Goal: Transaction & Acquisition: Purchase product/service

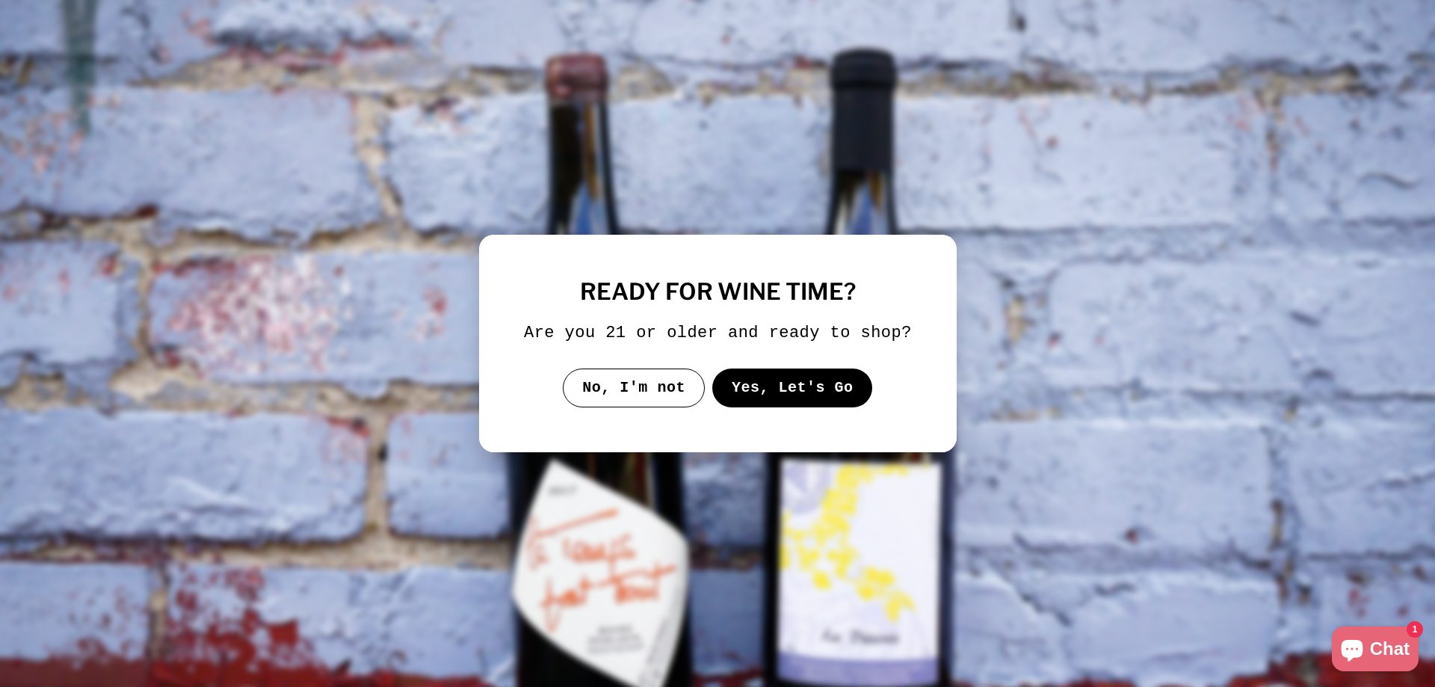
click at [777, 390] on button "Yes, Let's Go" at bounding box center [791, 387] width 161 height 39
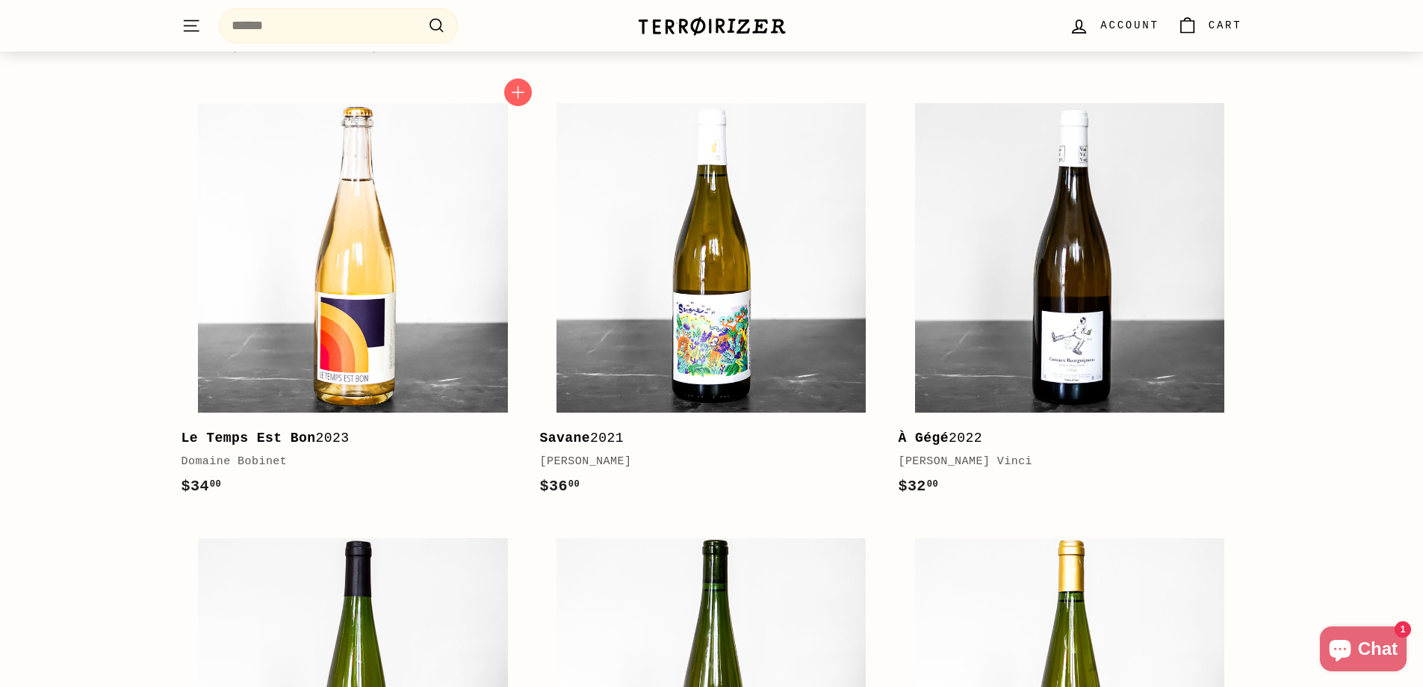
scroll to position [299, 0]
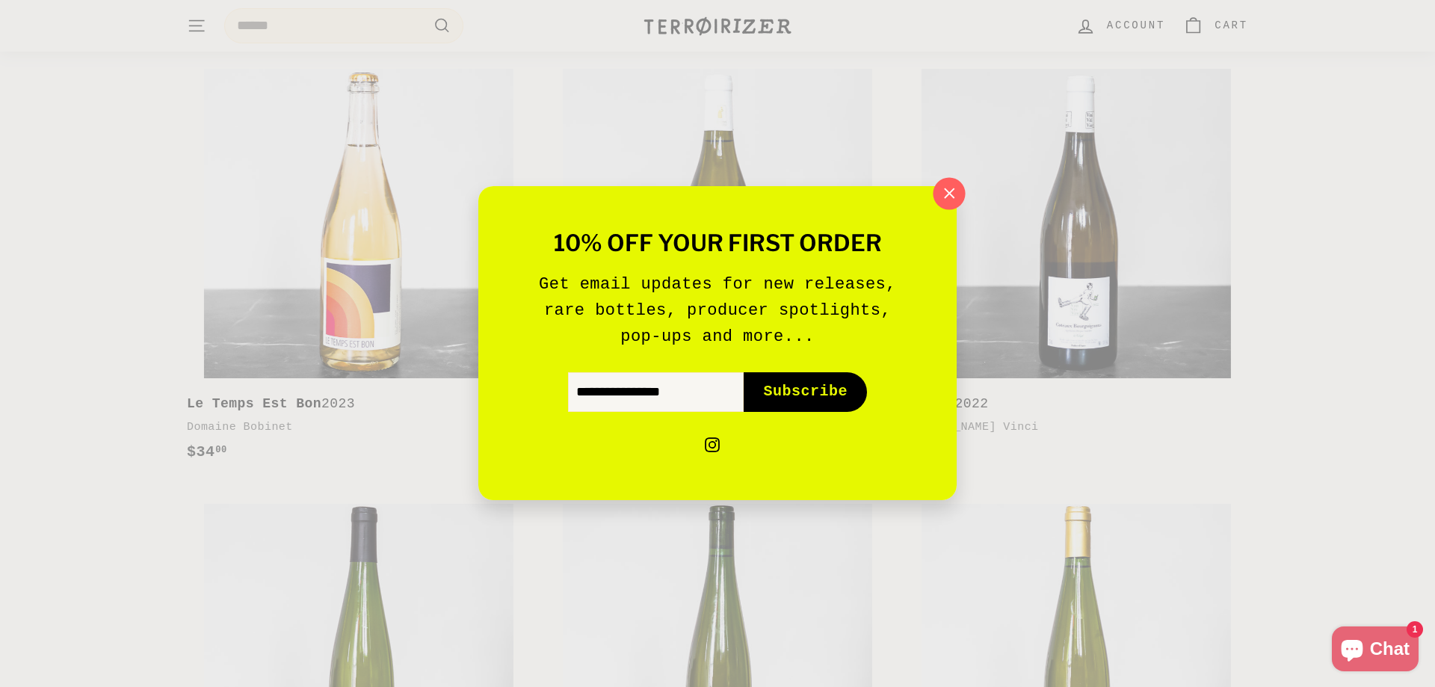
click at [954, 191] on icon "button" at bounding box center [949, 193] width 22 height 22
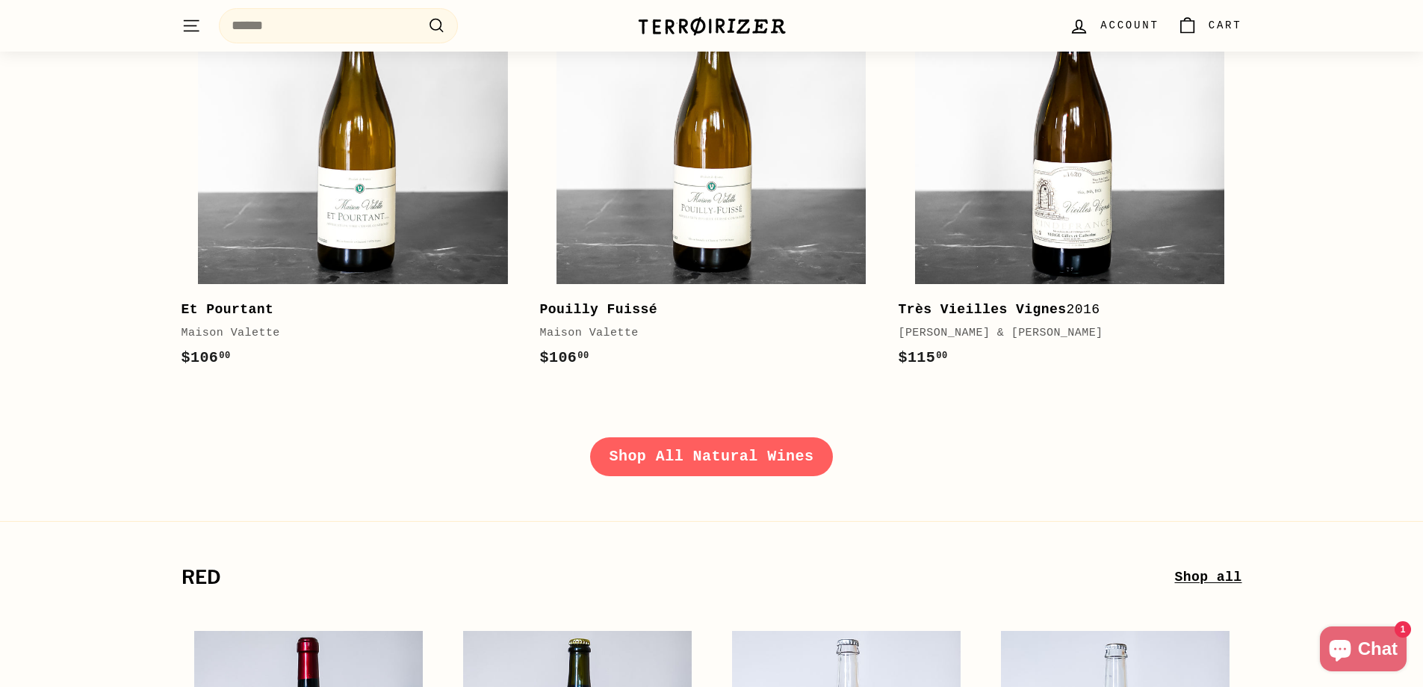
scroll to position [2316, 0]
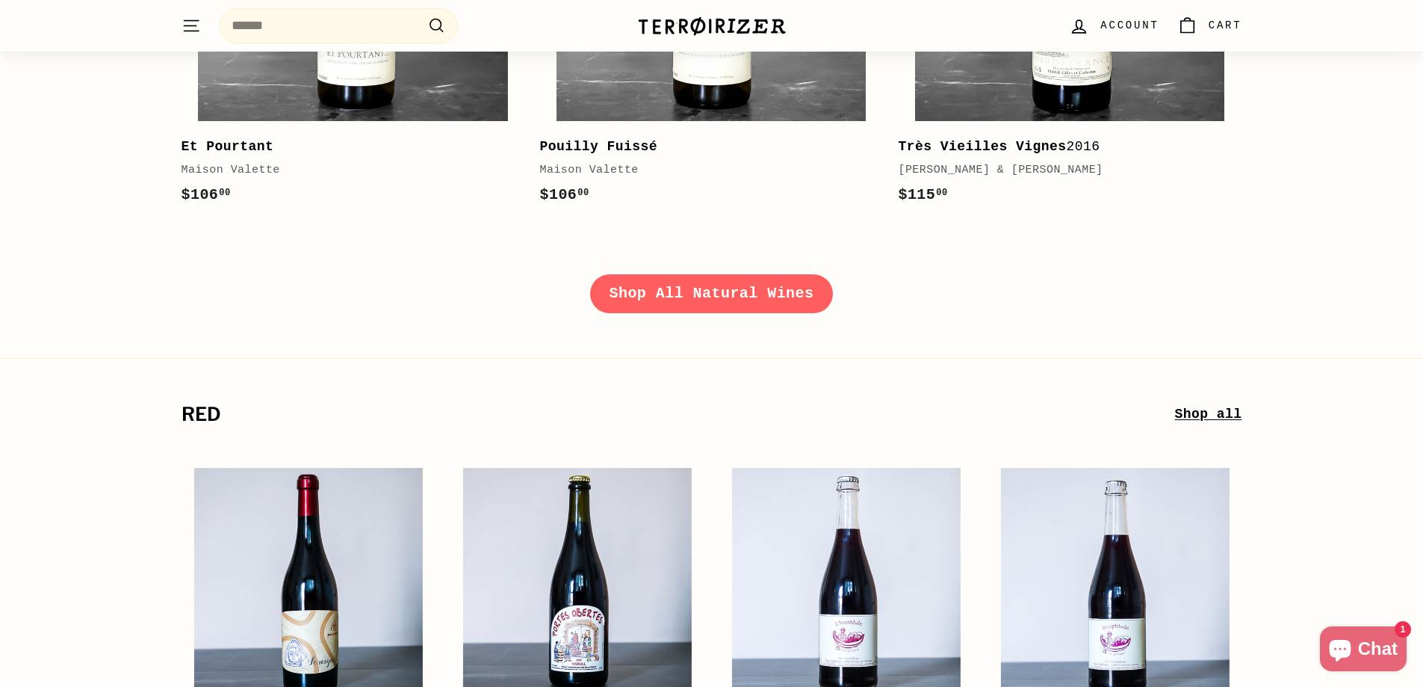
click at [707, 300] on link "Shop All Natural Wines" at bounding box center [712, 293] width 244 height 39
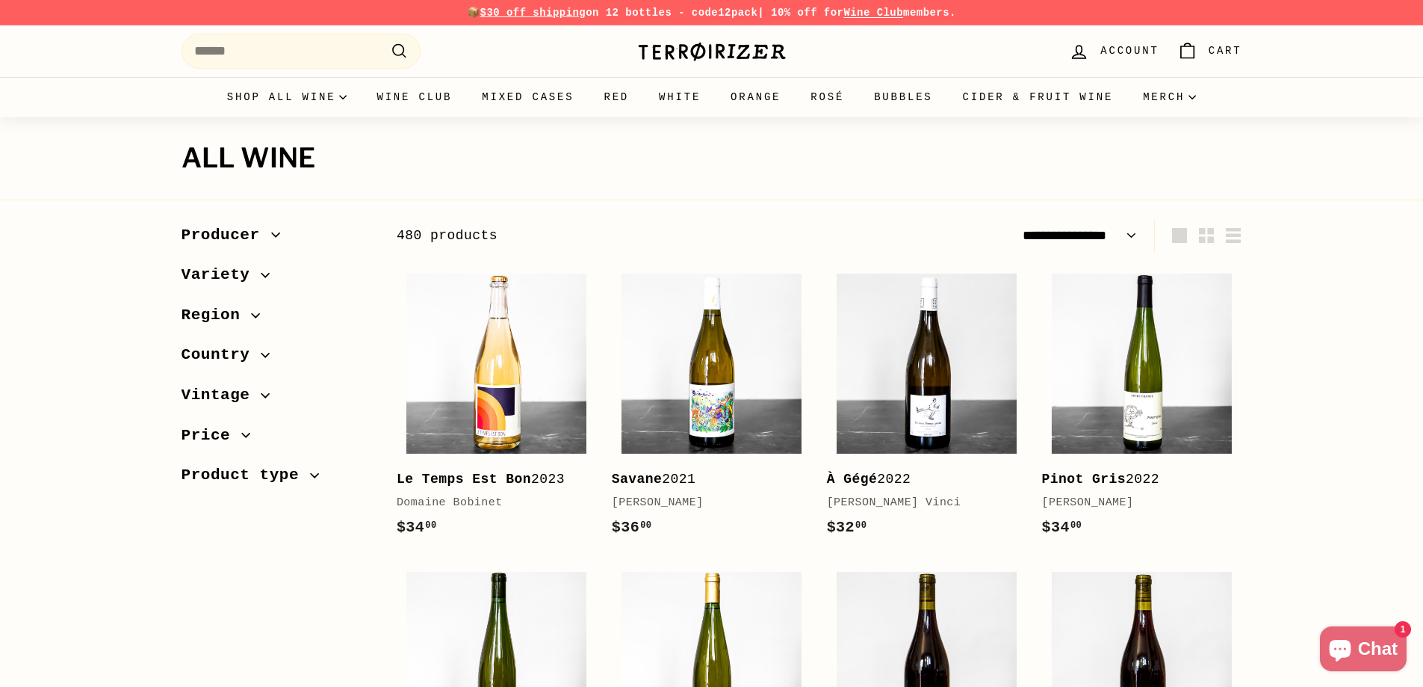
select select "**********"
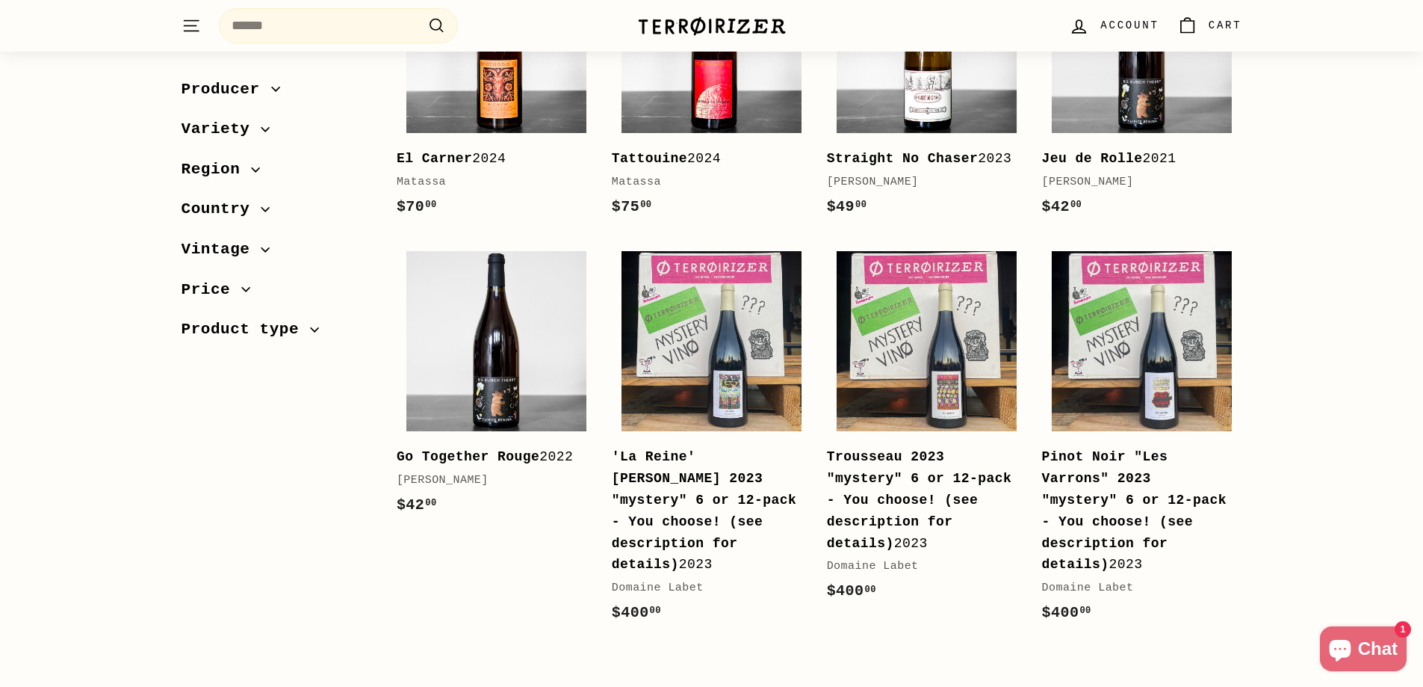
scroll to position [2914, 0]
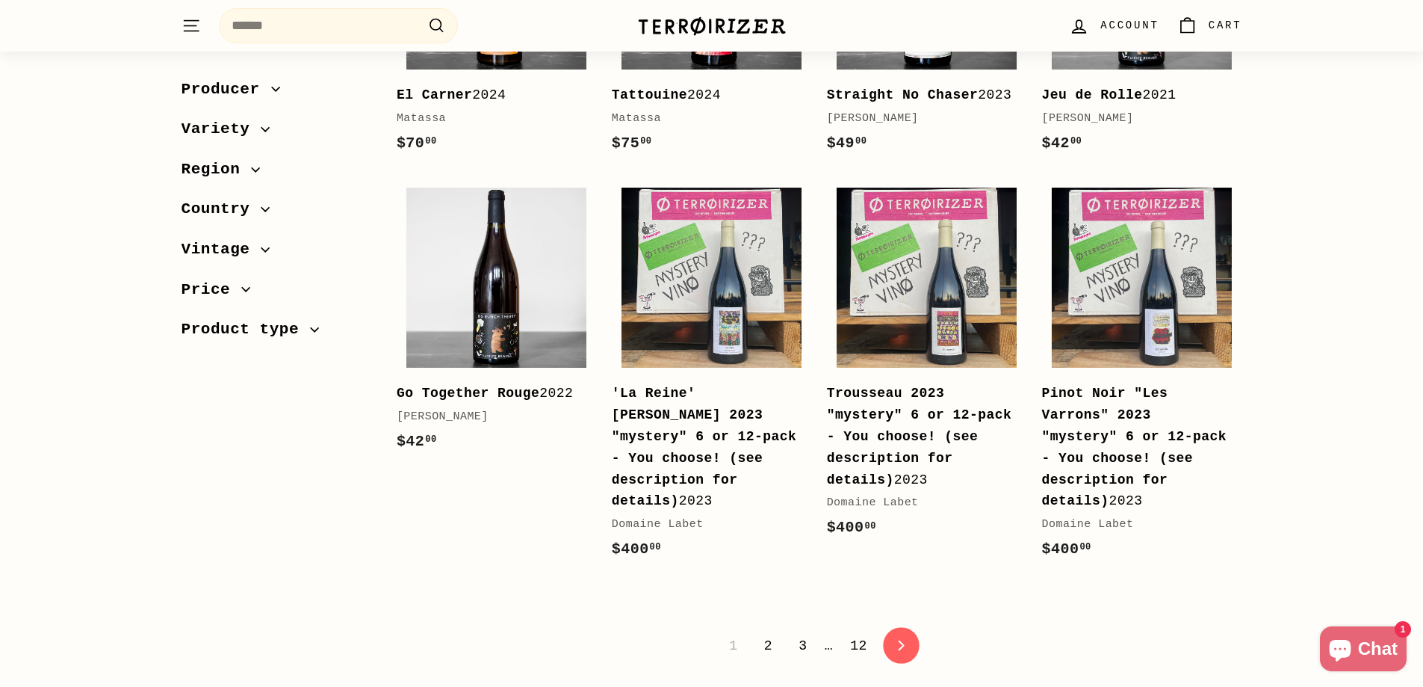
click at [909, 627] on link "icon-chevron Next" at bounding box center [901, 645] width 37 height 37
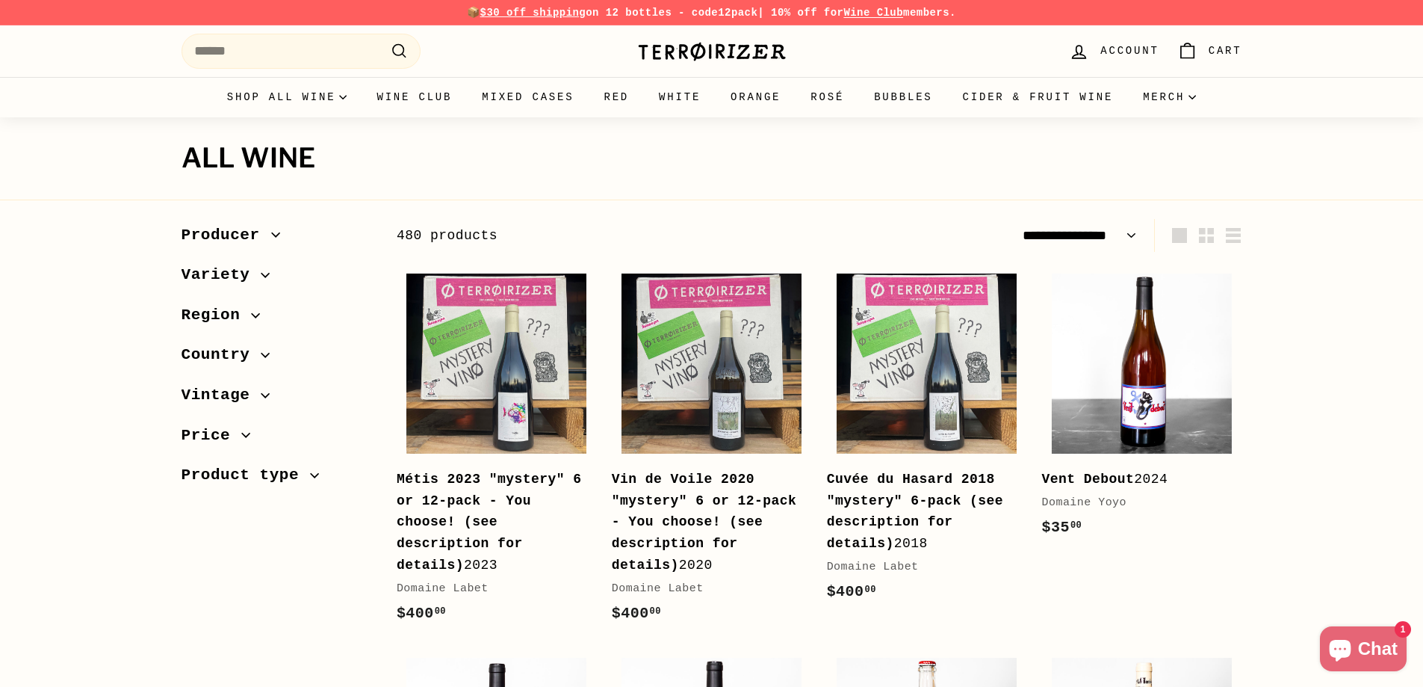
select select "**********"
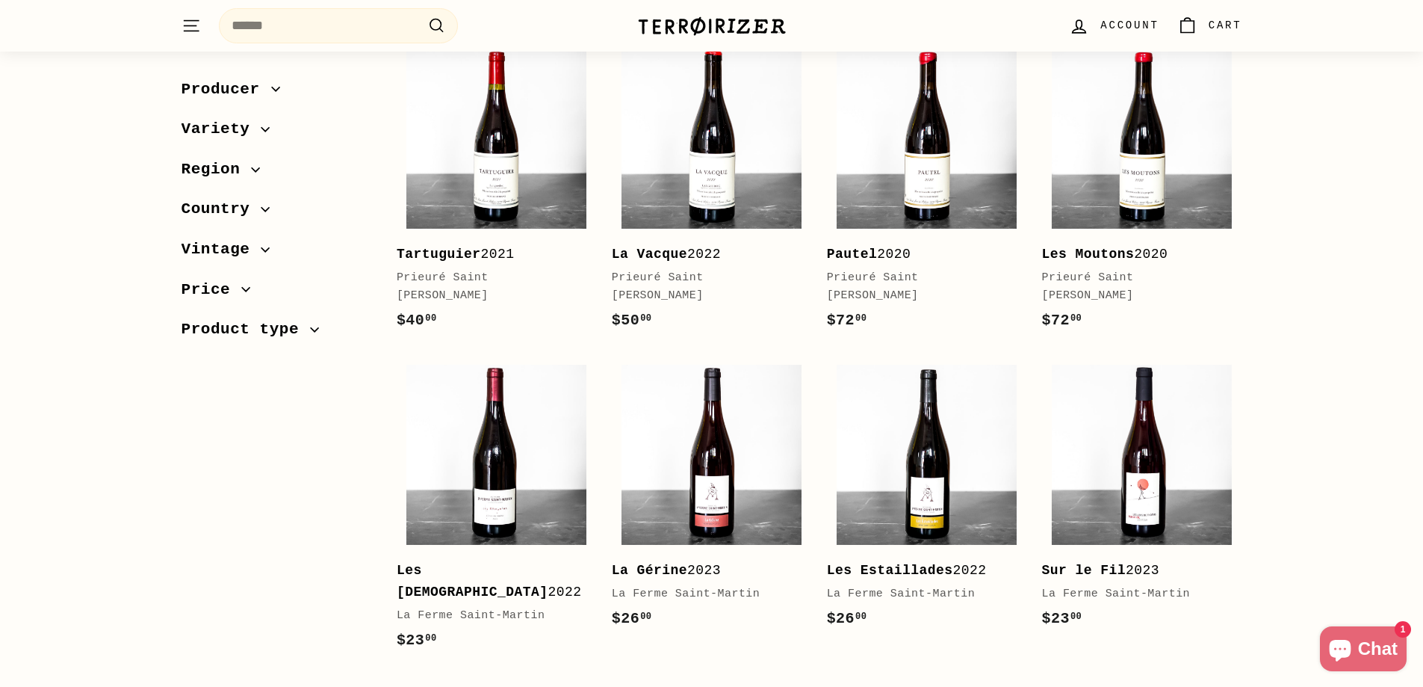
scroll to position [2914, 0]
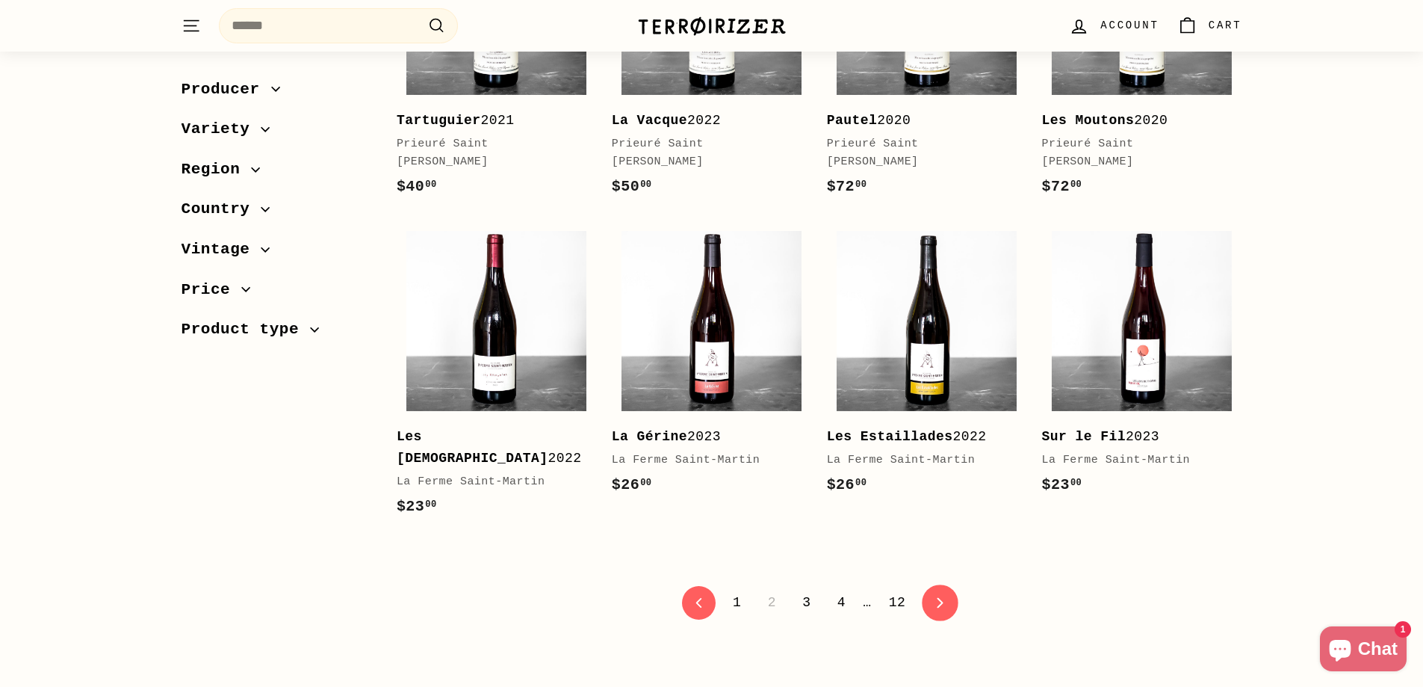
click at [935, 597] on icon "icon-chevron" at bounding box center [940, 602] width 10 height 10
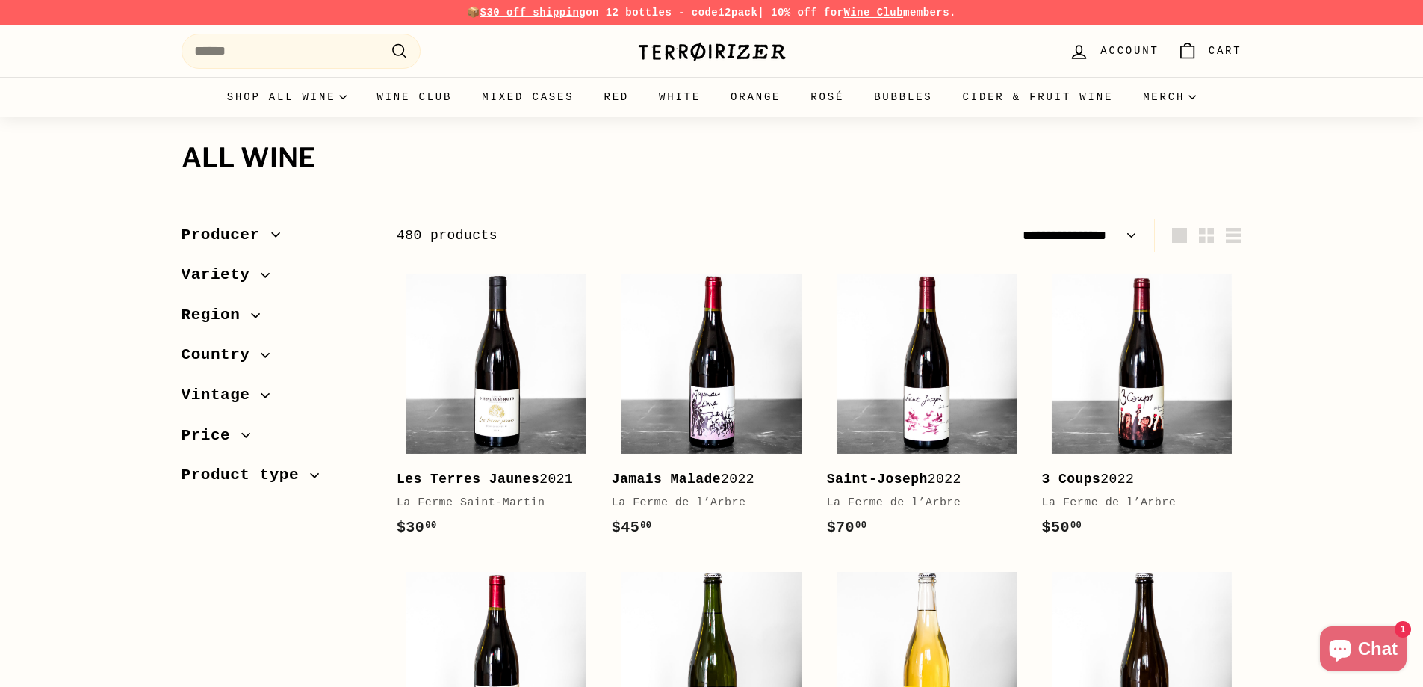
select select "**********"
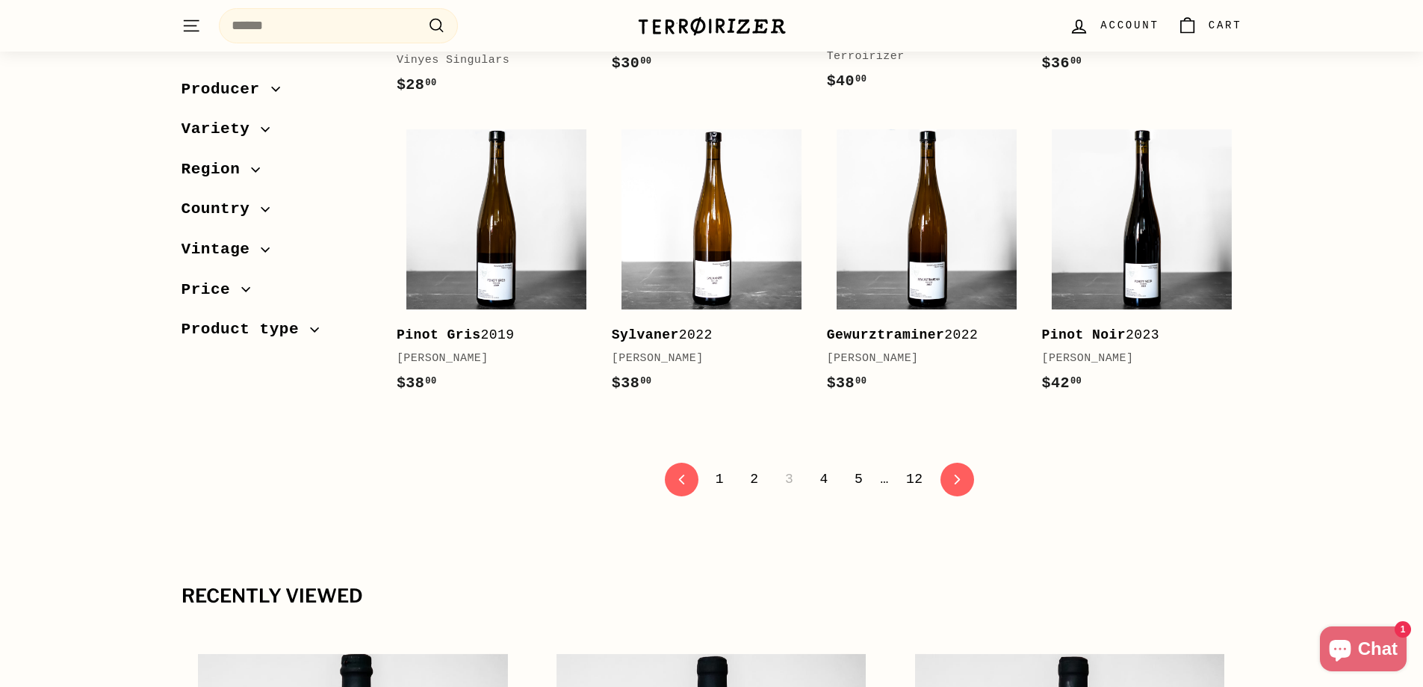
scroll to position [2989, 0]
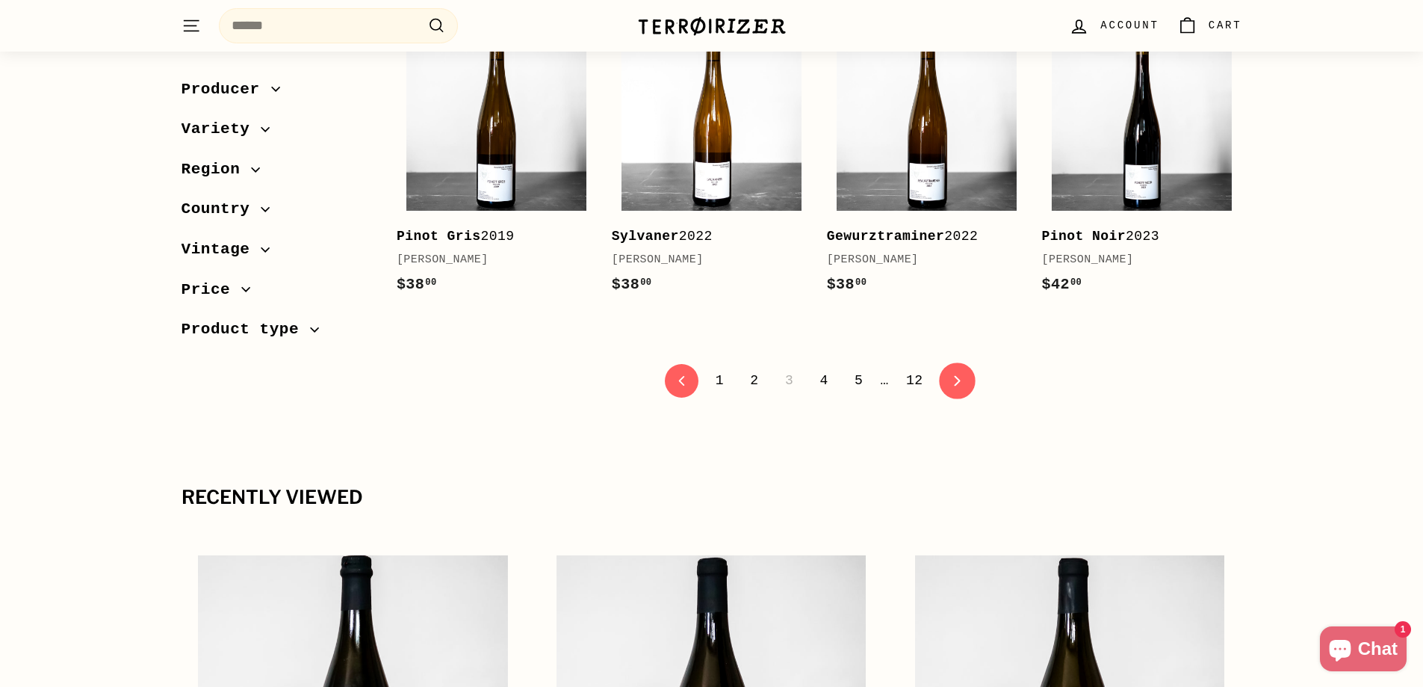
click at [956, 385] on icon "icon-chevron" at bounding box center [957, 380] width 10 height 10
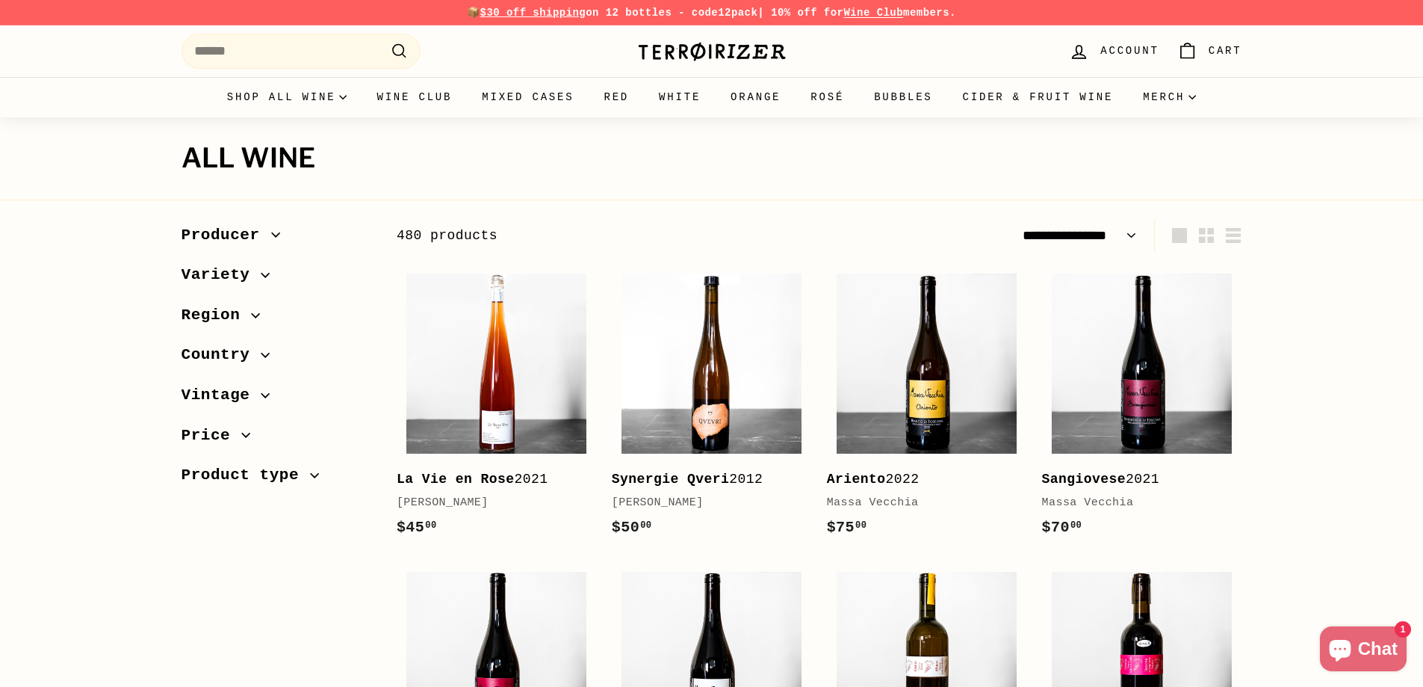
select select "**********"
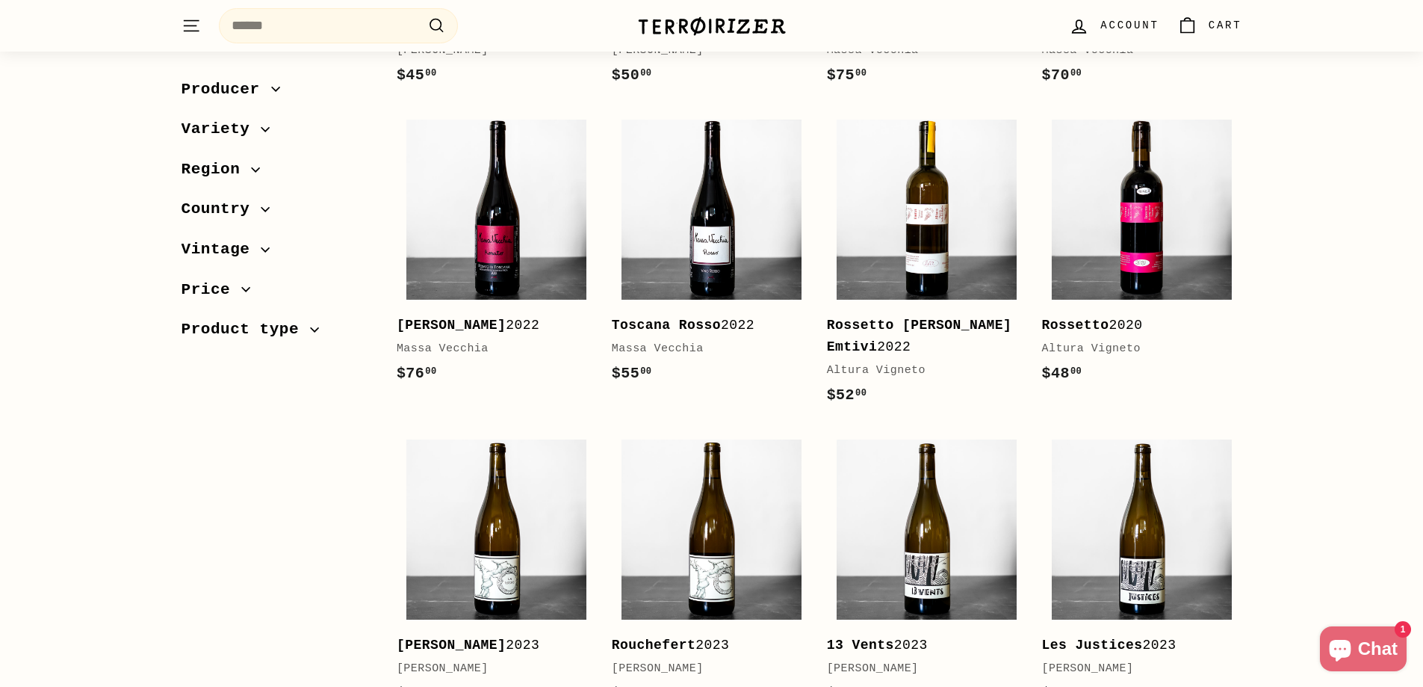
scroll to position [523, 0]
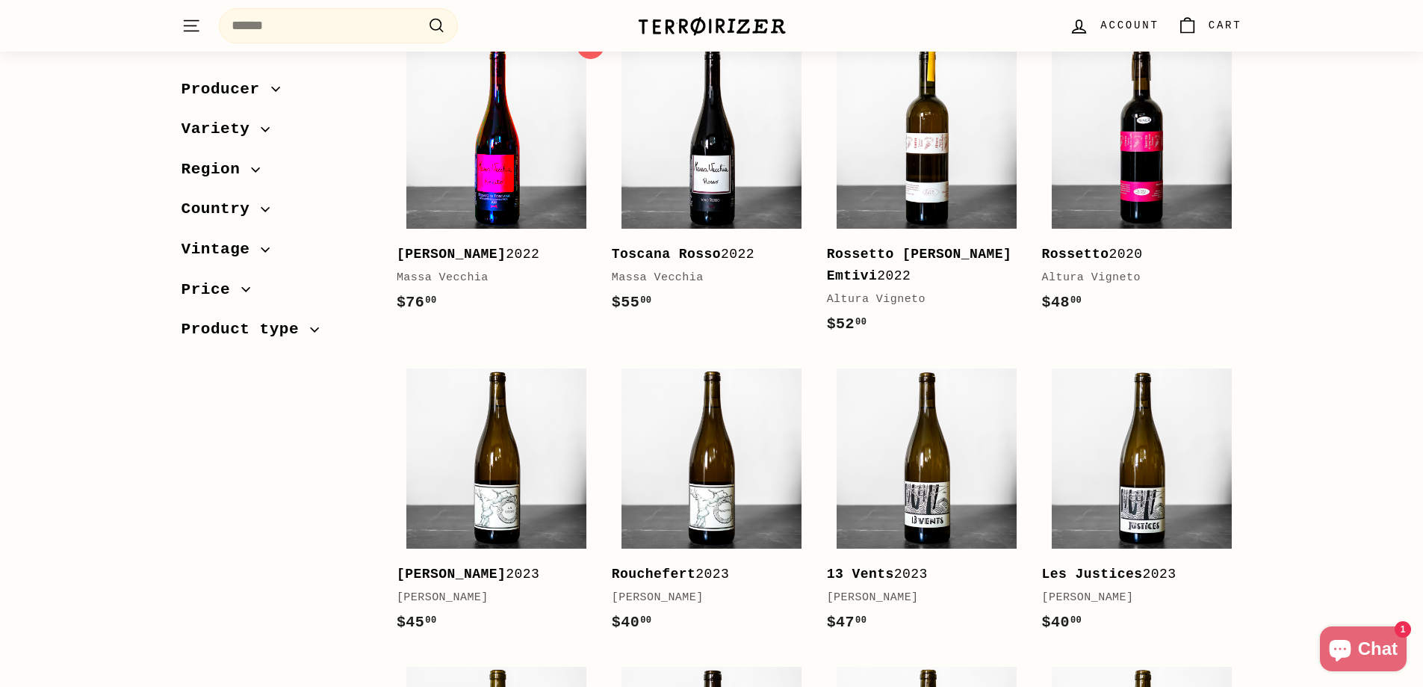
click at [484, 163] on img at bounding box center [496, 139] width 180 height 180
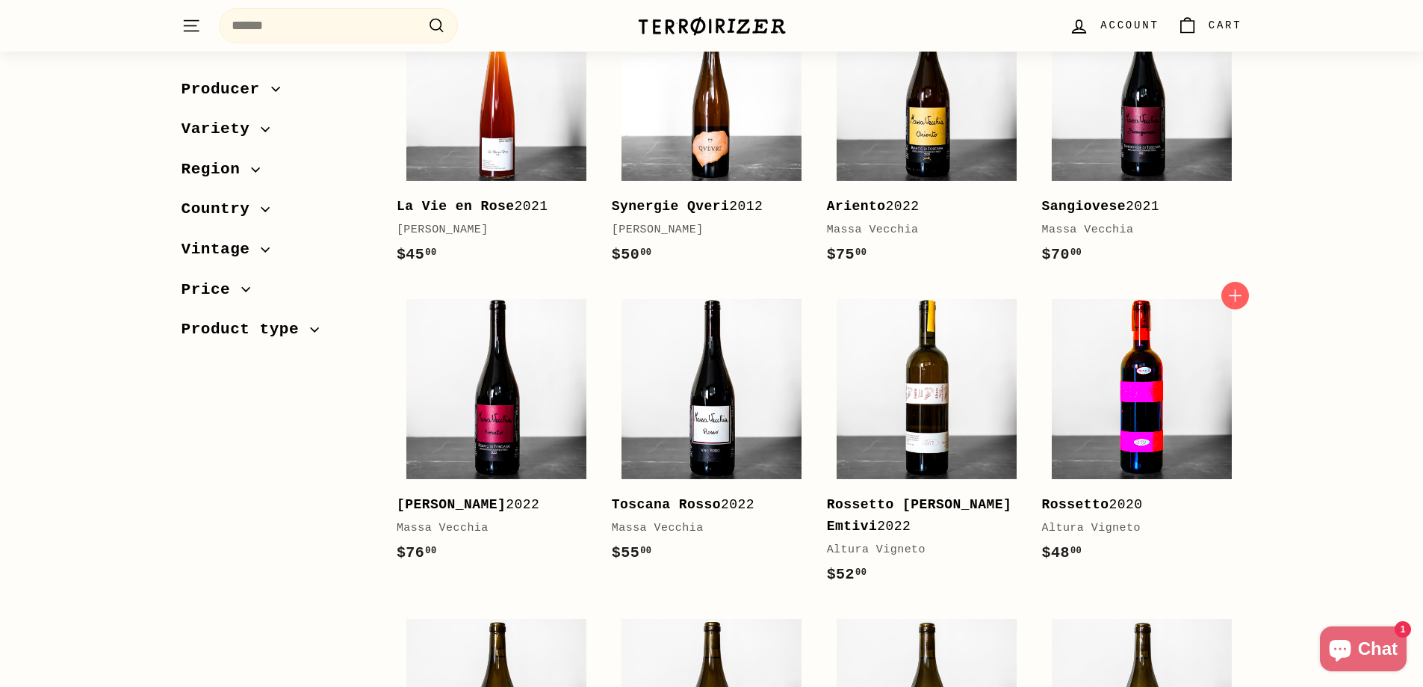
scroll to position [149, 0]
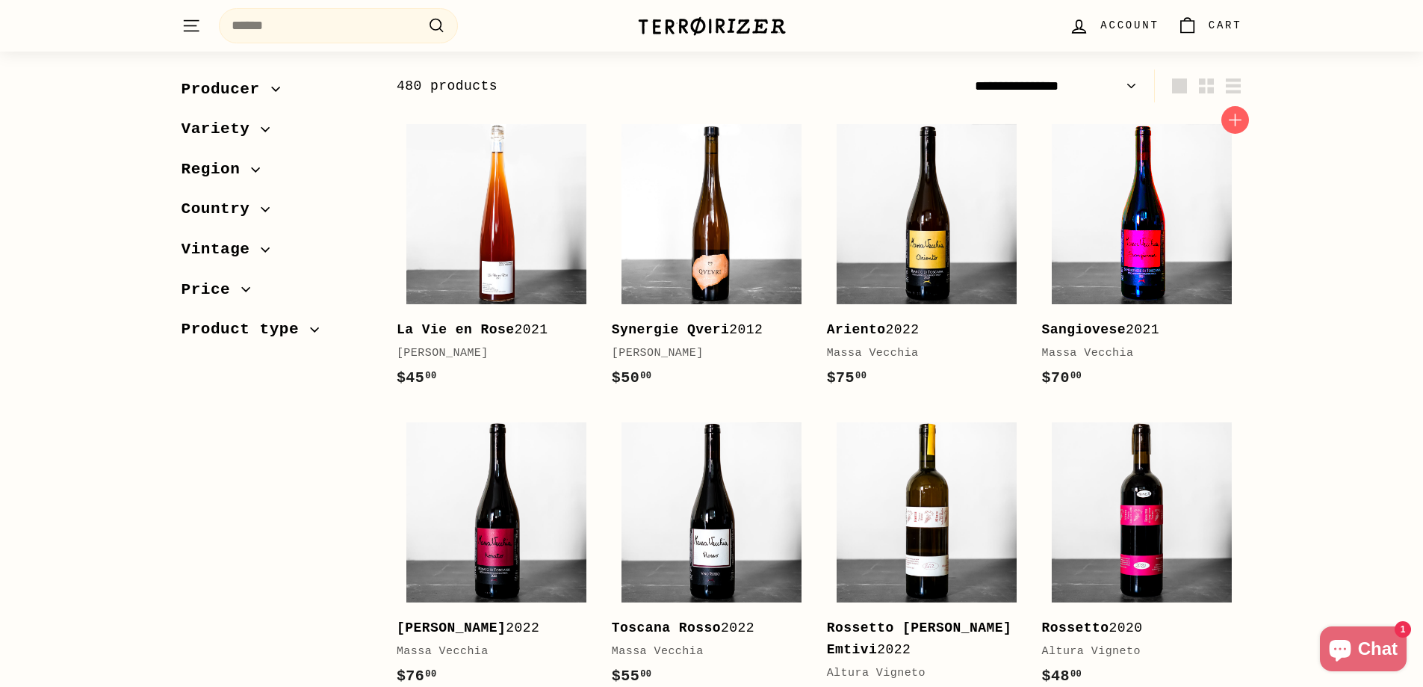
click at [1125, 191] on img at bounding box center [1142, 214] width 180 height 180
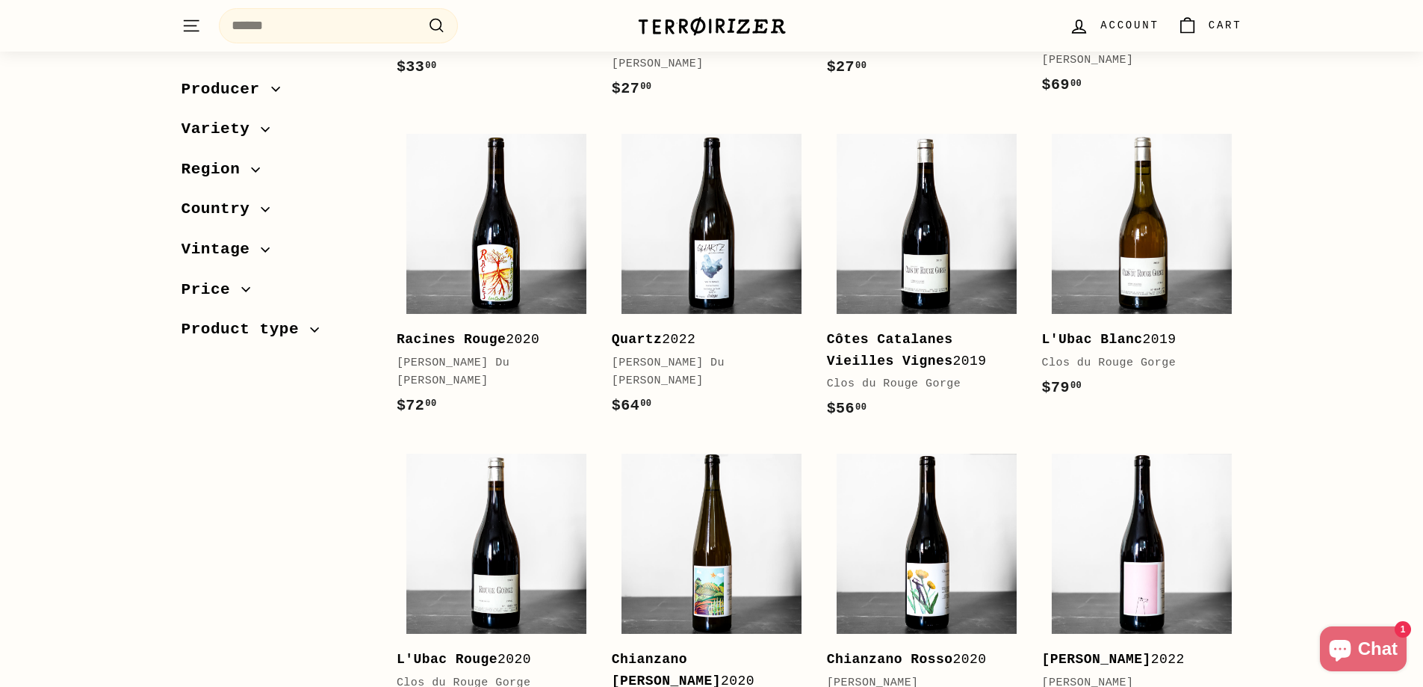
scroll to position [2092, 0]
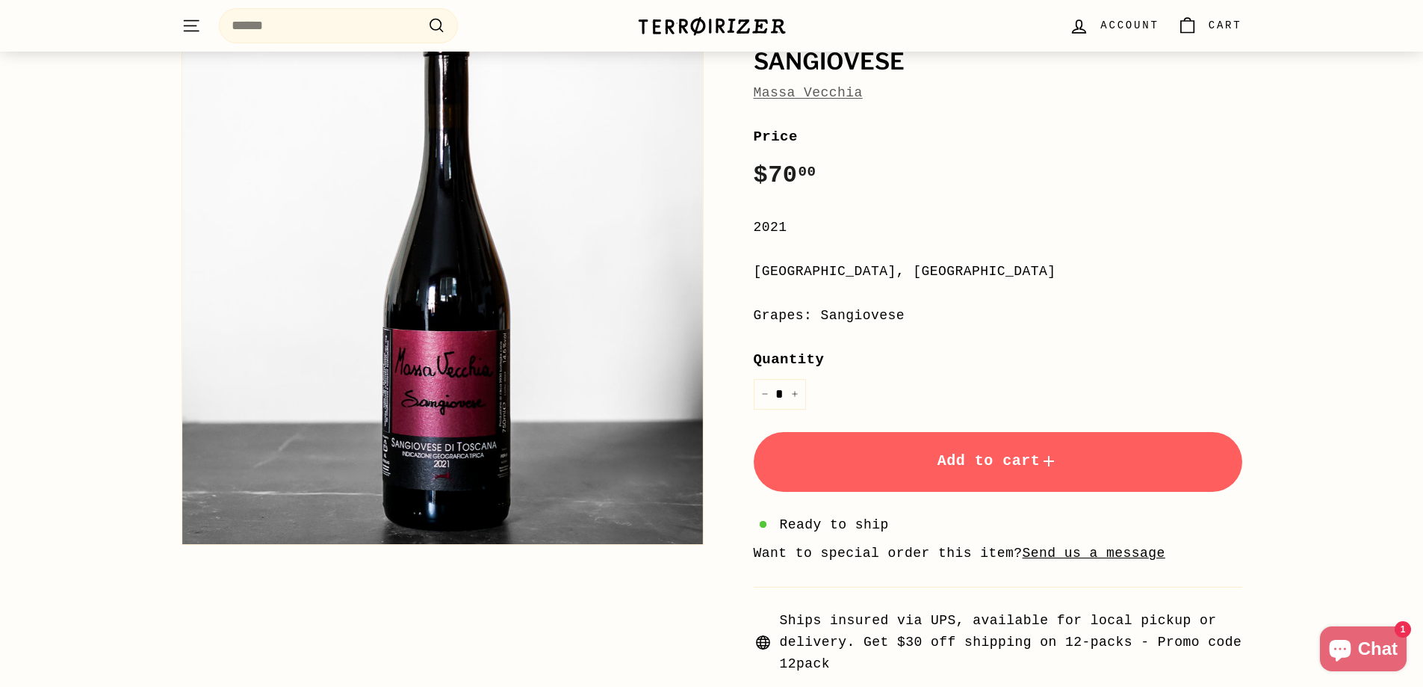
scroll to position [149, 0]
